Goal: Information Seeking & Learning: Learn about a topic

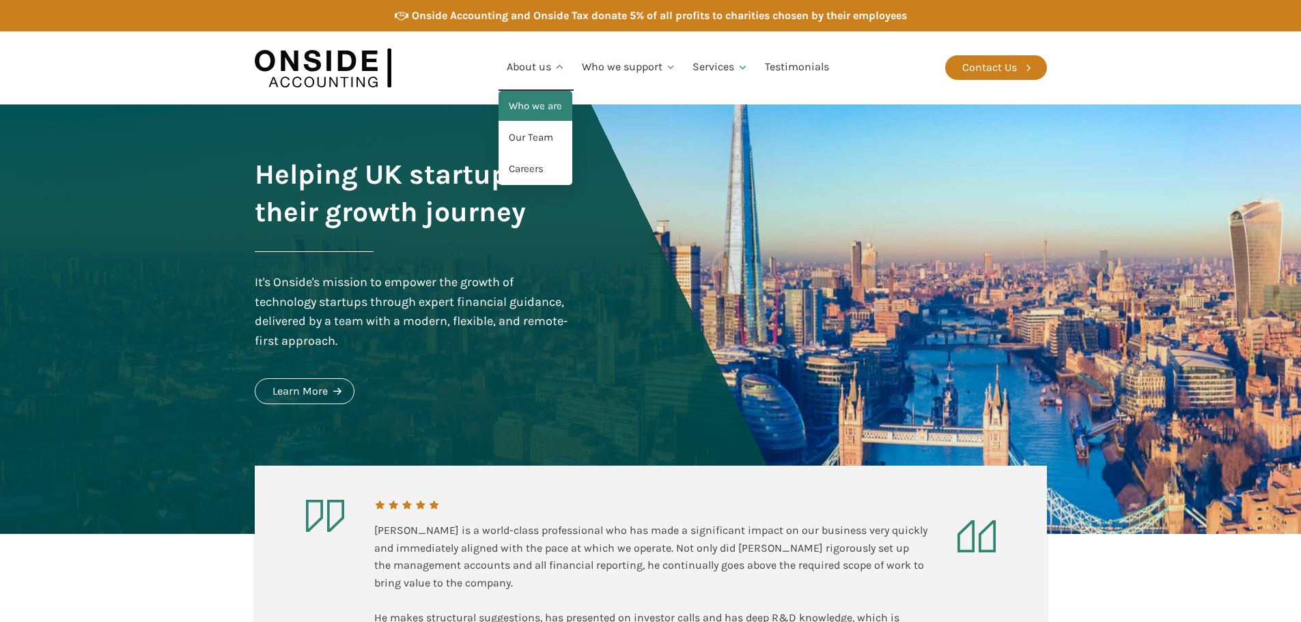
click at [532, 109] on link "Who we are" at bounding box center [535, 106] width 74 height 31
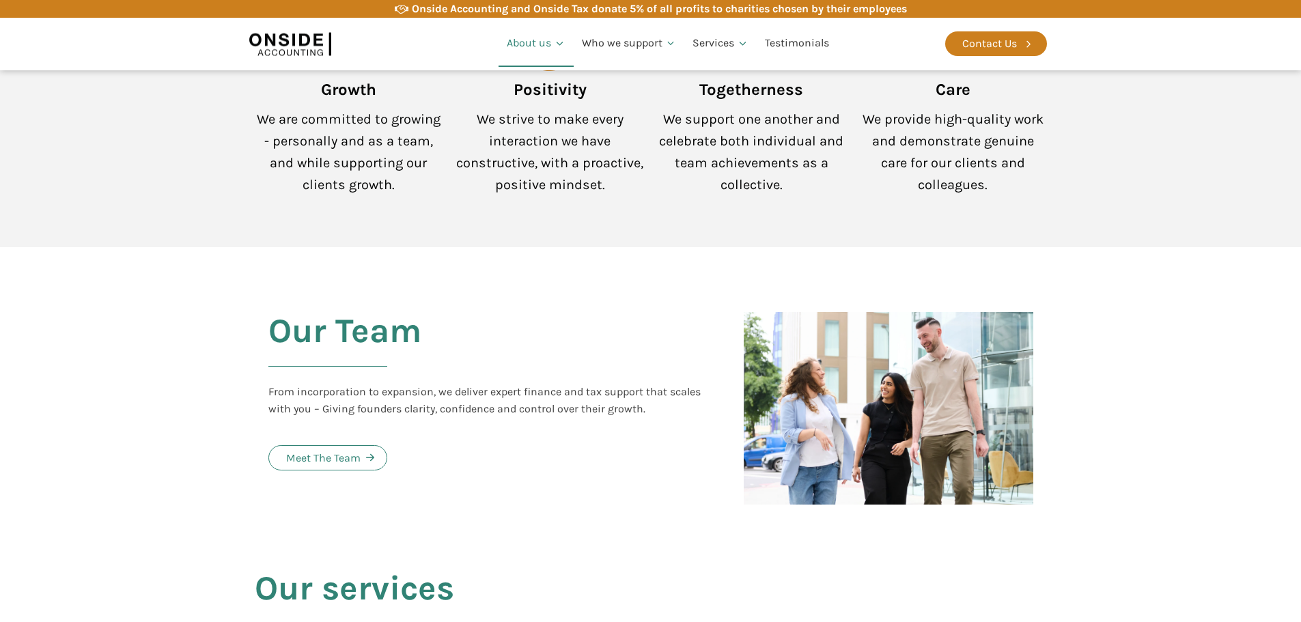
scroll to position [1264, 0]
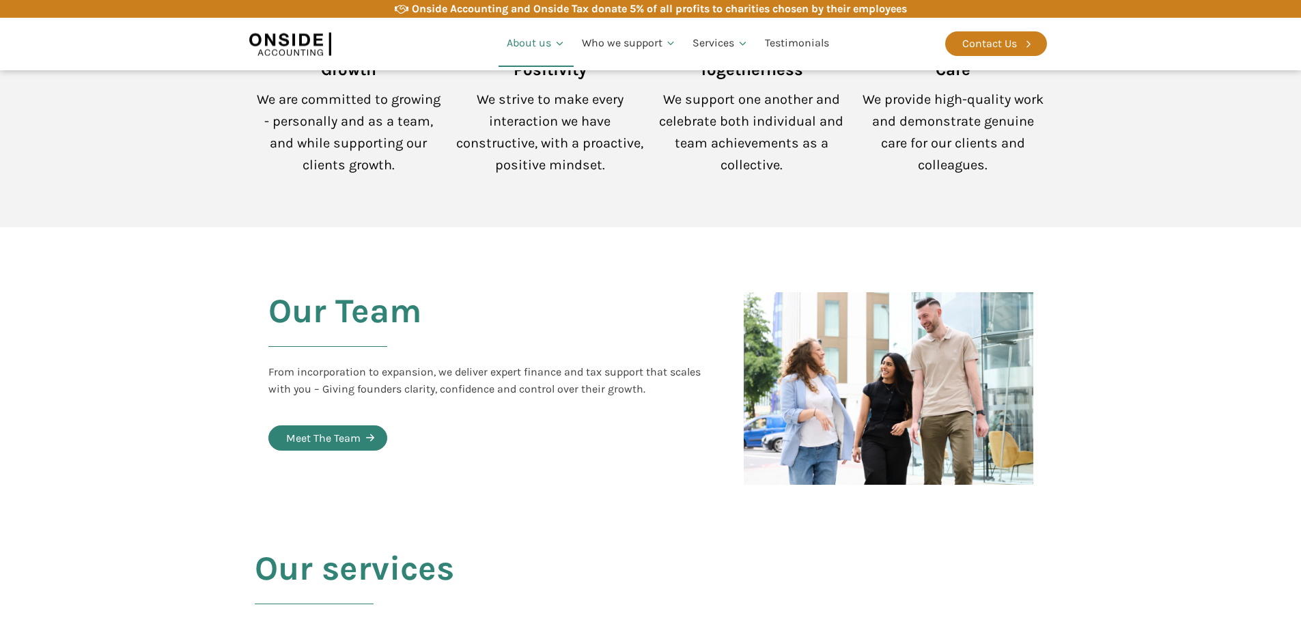
click at [352, 429] on div "Meet The Team" at bounding box center [323, 438] width 74 height 18
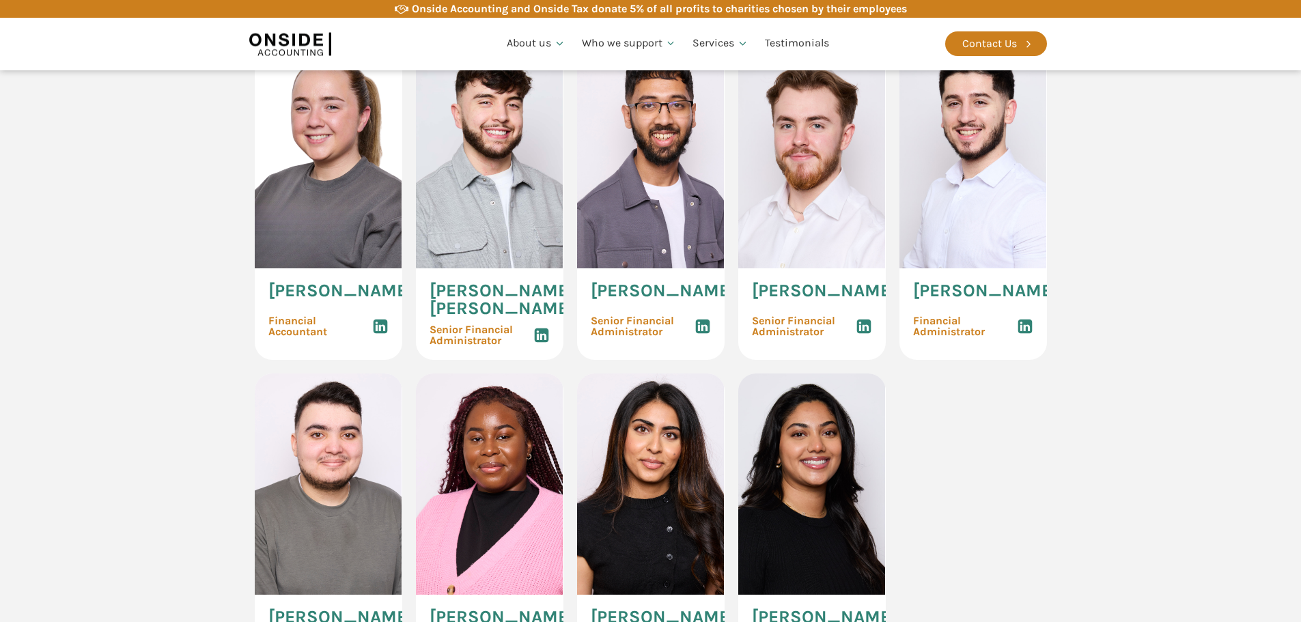
scroll to position [2019, 0]
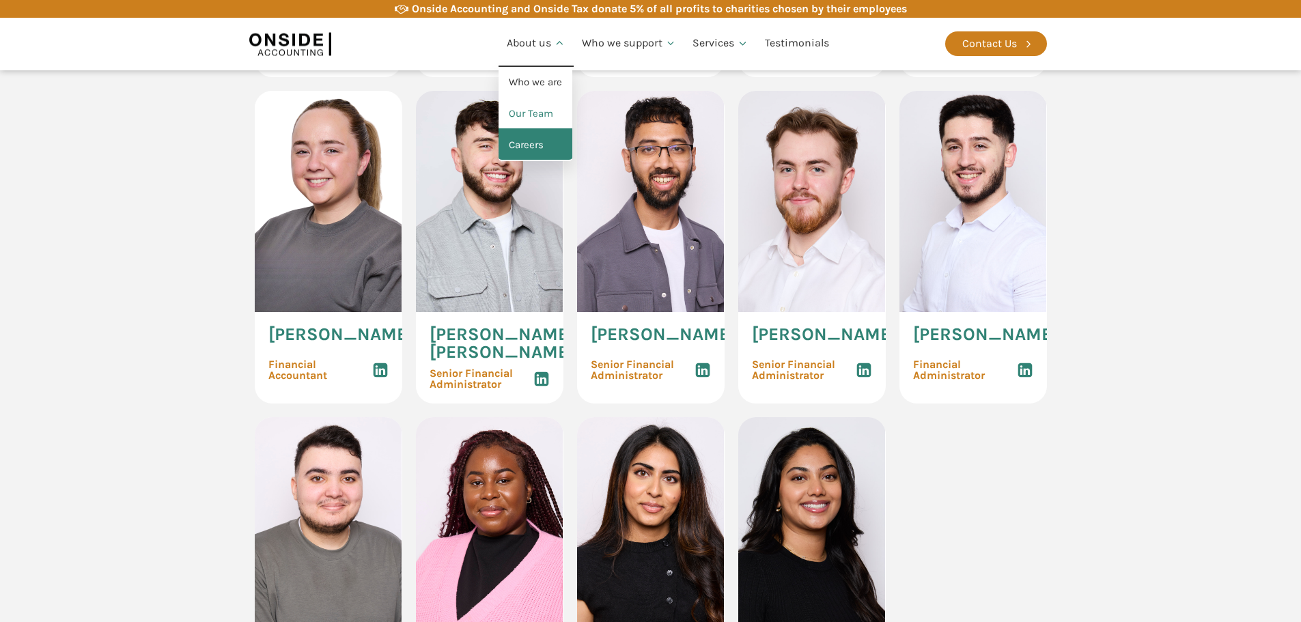
click at [531, 139] on link "Careers" at bounding box center [535, 145] width 74 height 31
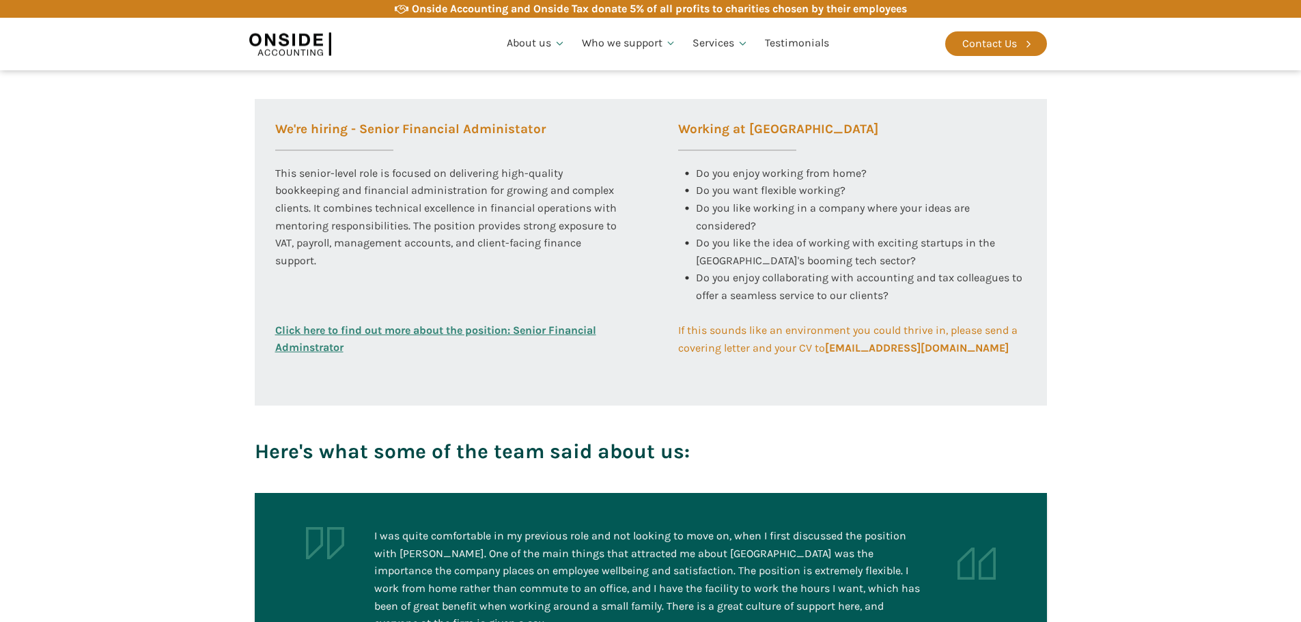
scroll to position [478, 0]
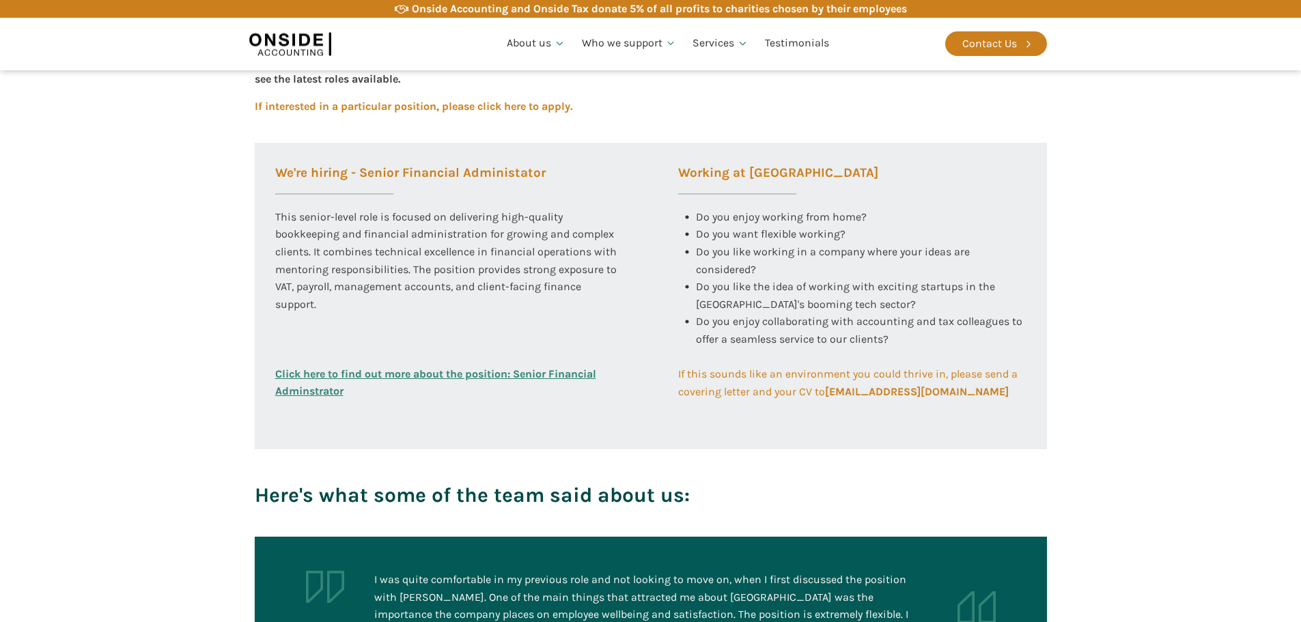
click at [455, 369] on link "Click here to find out more about the position: Senior Financial Adminstrator" at bounding box center [449, 382] width 348 height 35
